Goal: Navigation & Orientation: Find specific page/section

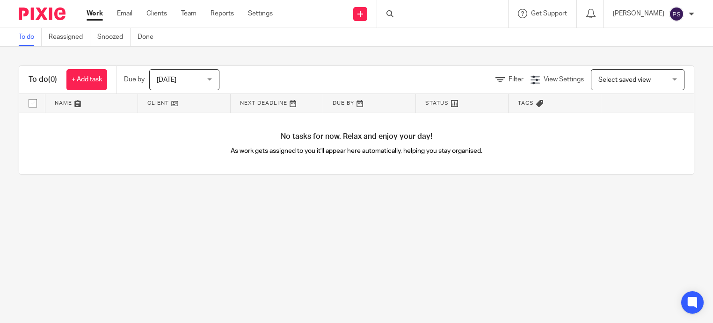
click at [387, 11] on div at bounding box center [442, 14] width 131 height 28
click at [396, 13] on input "Search" at bounding box center [438, 15] width 84 height 8
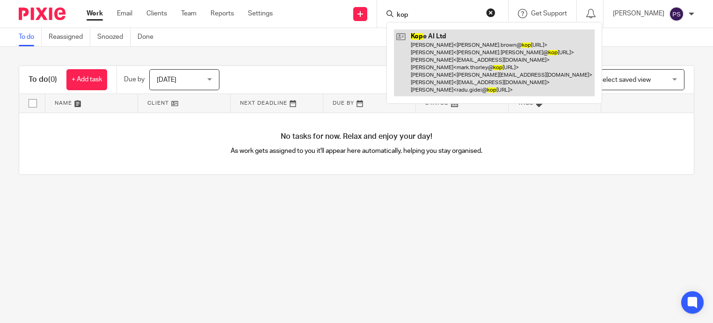
type input "kop"
click at [420, 37] on link at bounding box center [494, 62] width 201 height 67
click at [411, 36] on link at bounding box center [494, 62] width 201 height 67
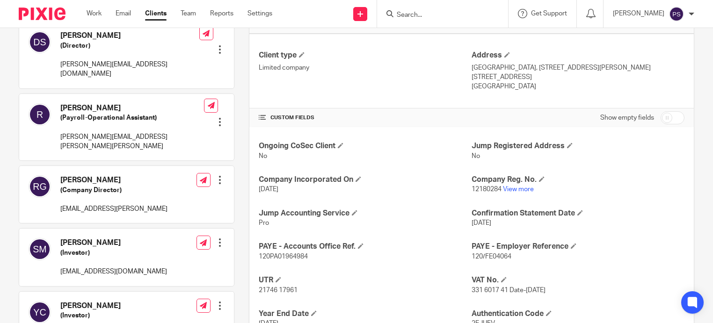
scroll to position [234, 0]
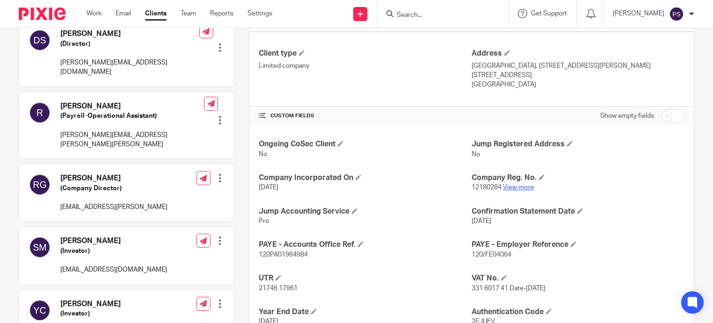
click at [518, 186] on link "View more" at bounding box center [518, 187] width 31 height 7
